Goal: Find contact information: Find contact information

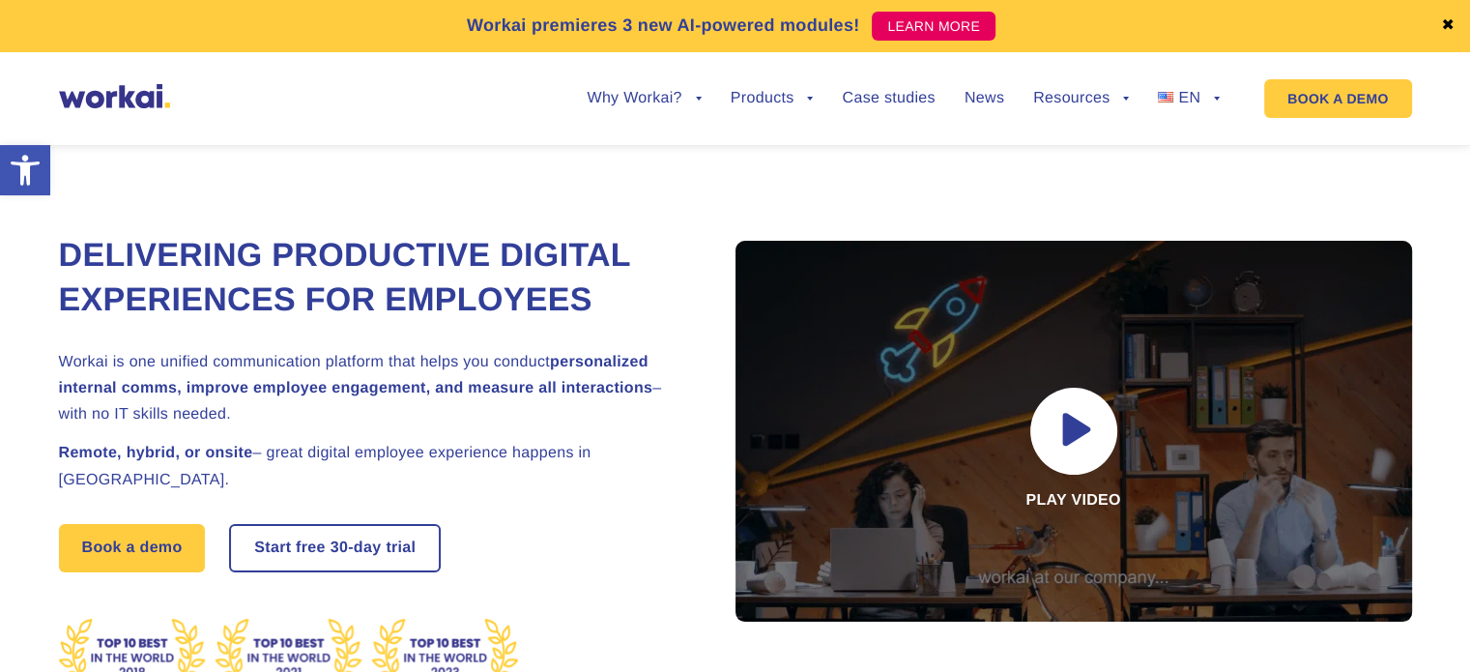
scroll to position [10592, 0]
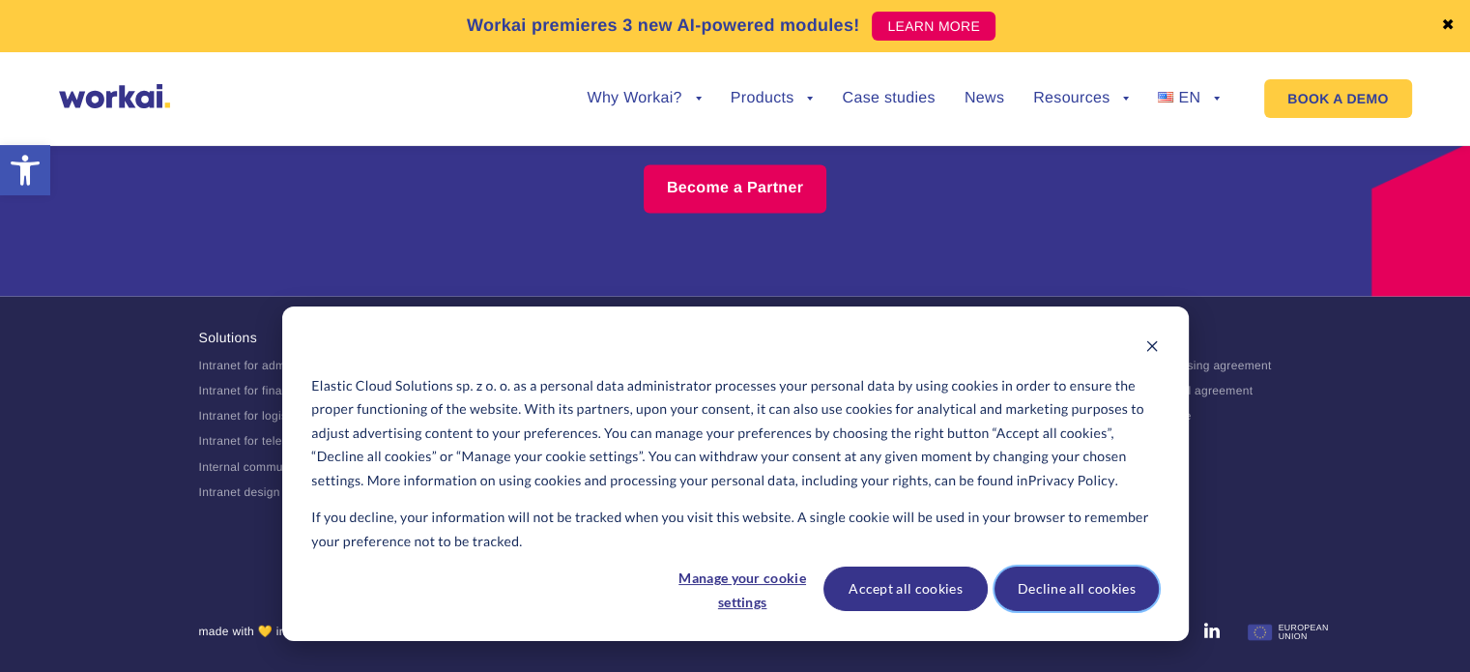
click at [1072, 582] on button "Decline all cookies" at bounding box center [1077, 589] width 164 height 44
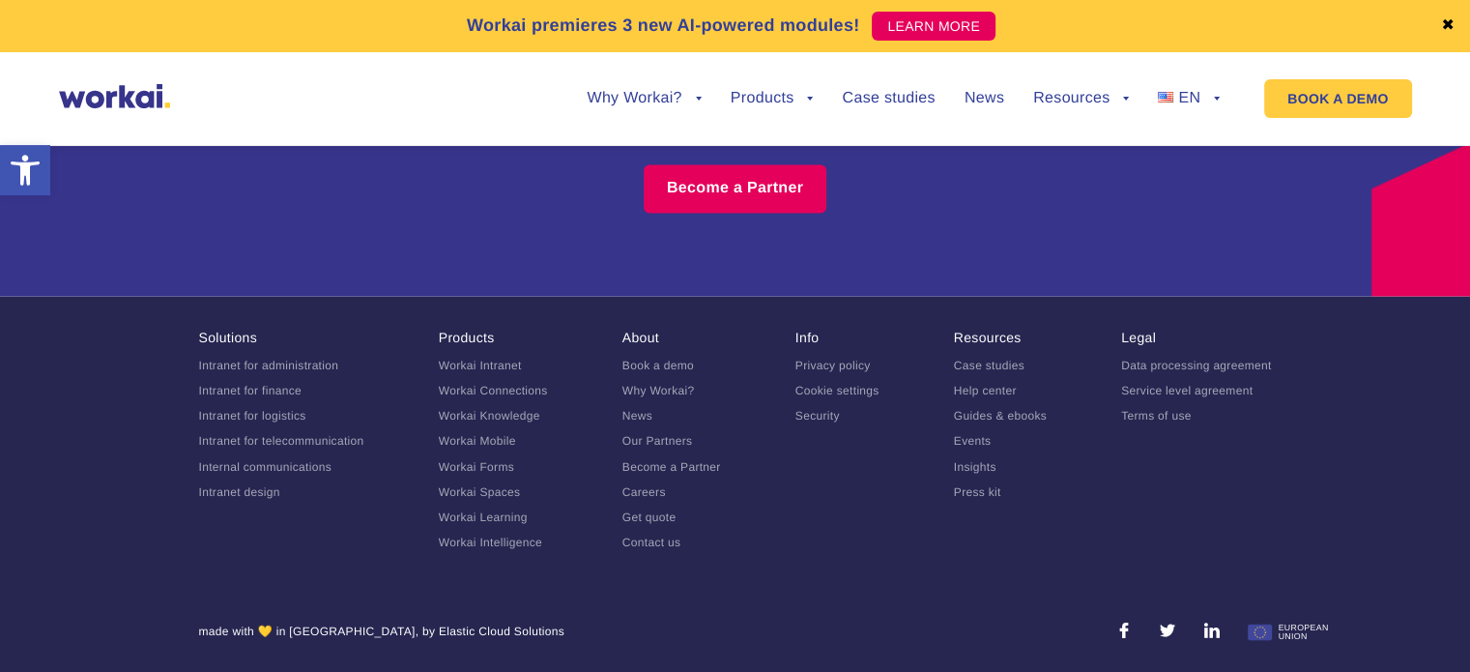
click at [663, 541] on link "Contact us" at bounding box center [652, 542] width 59 height 14
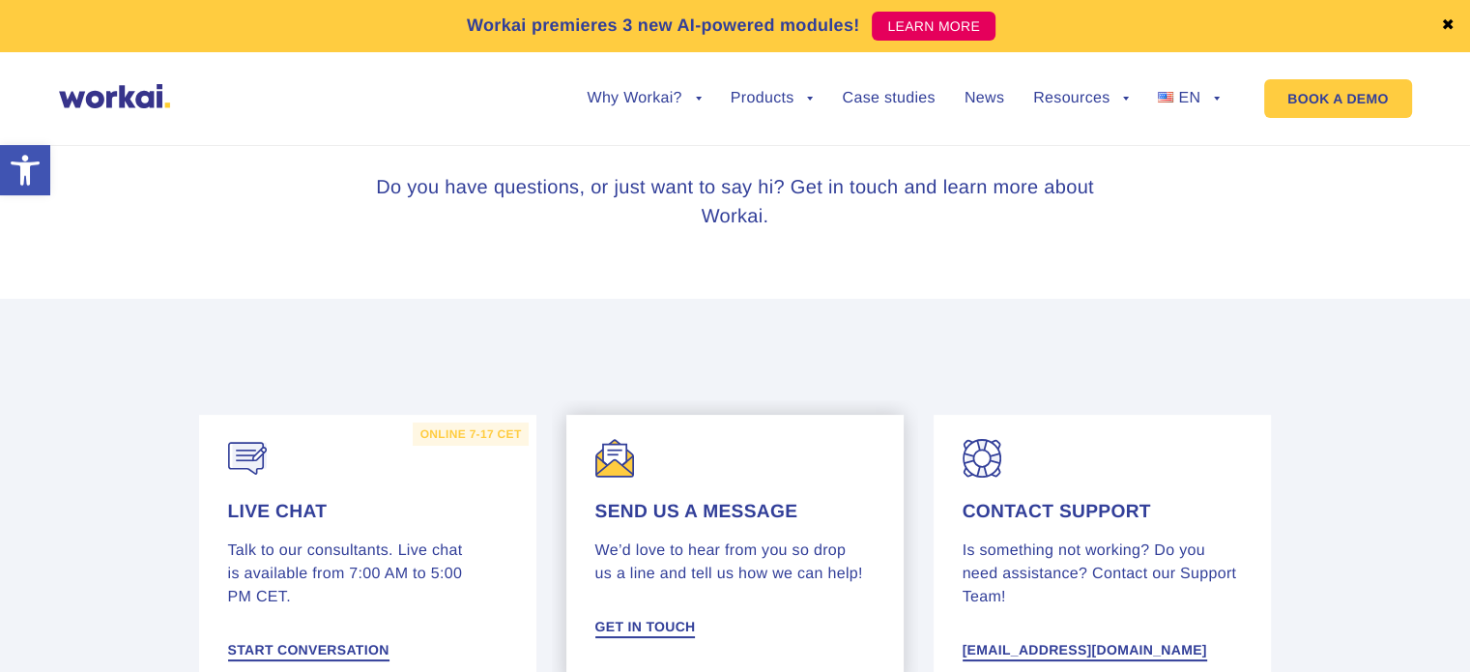
scroll to position [387, 0]
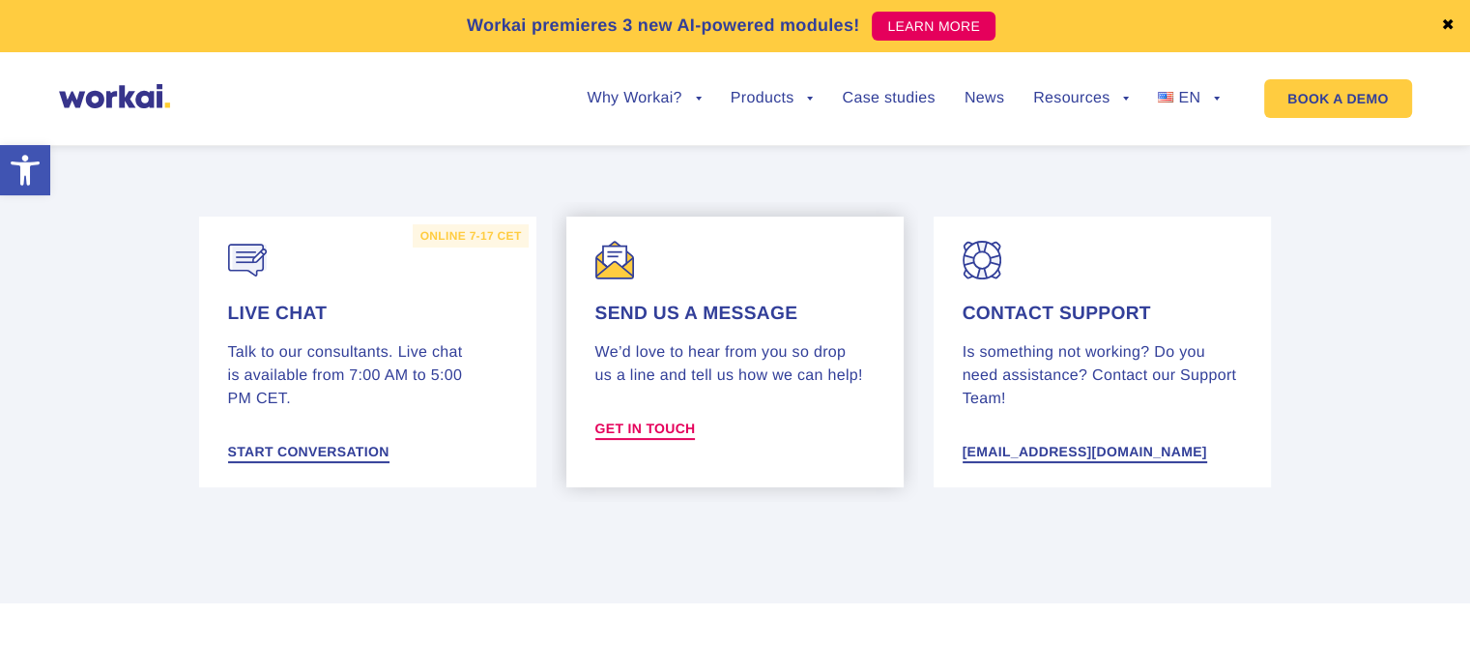
click at [654, 422] on span "Get in touch" at bounding box center [646, 429] width 101 height 14
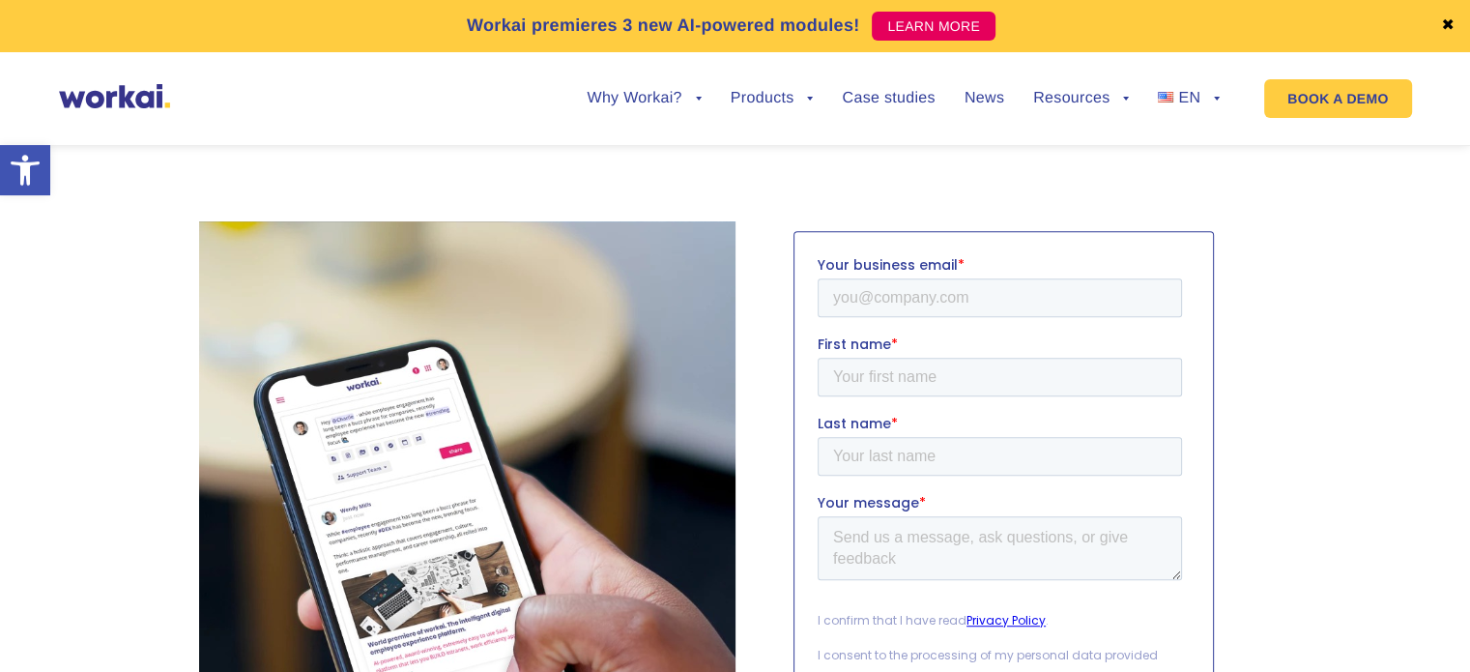
scroll to position [843, 0]
